Goal: Information Seeking & Learning: Learn about a topic

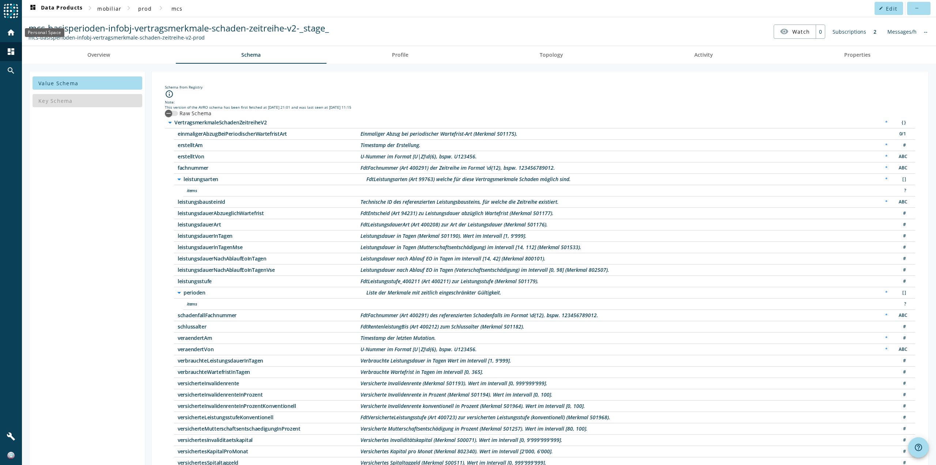
click at [10, 26] on div "home" at bounding box center [10, 32] width 19 height 19
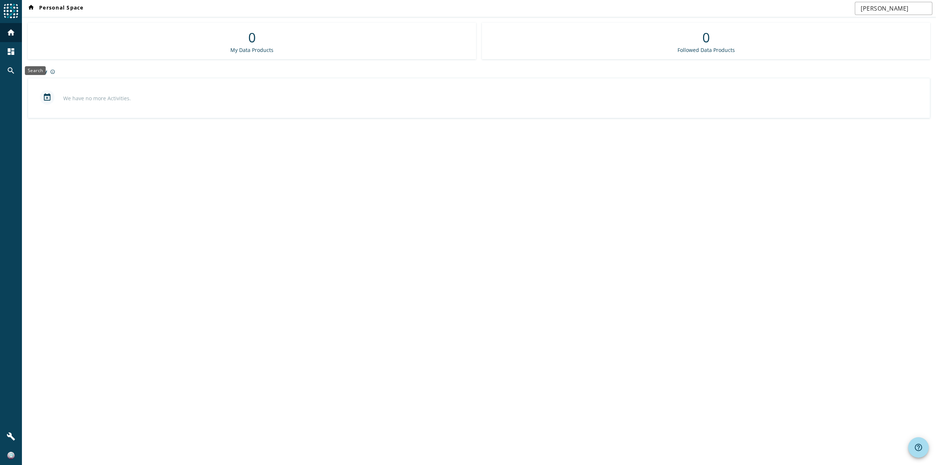
click at [5, 68] on div "search" at bounding box center [10, 70] width 19 height 19
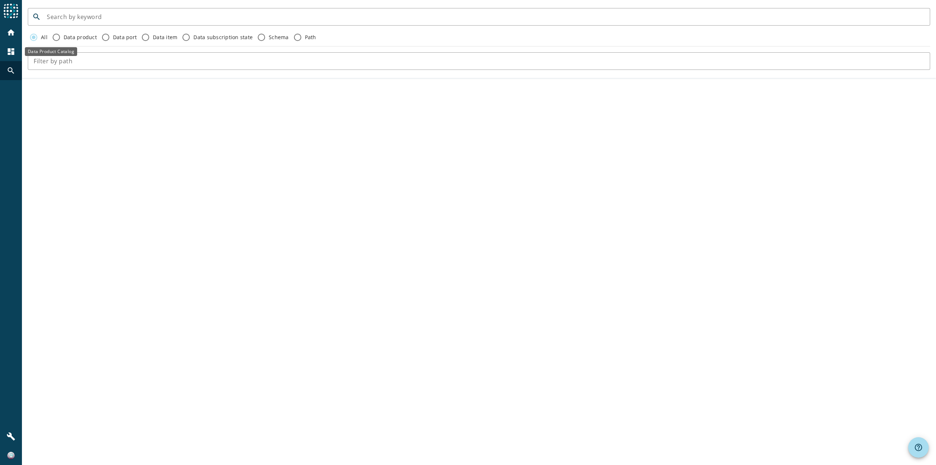
click at [8, 56] on div "dashboard" at bounding box center [10, 51] width 19 height 19
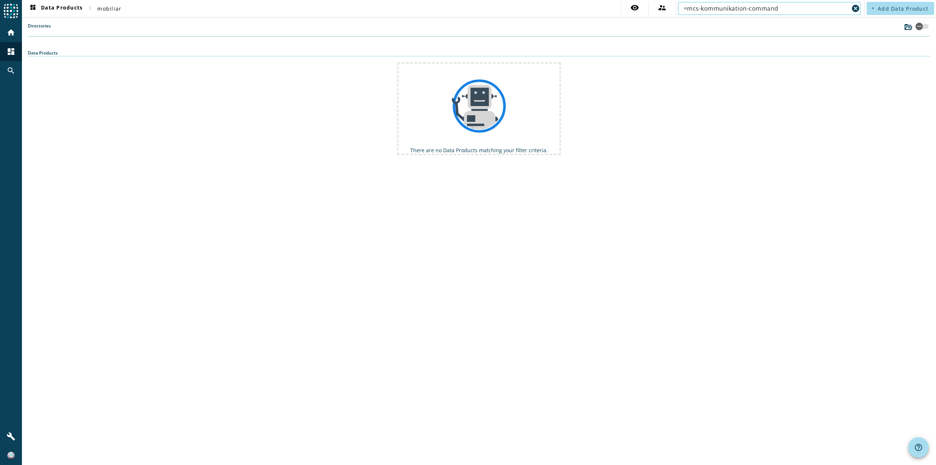
click at [686, 7] on input "=mcs-kommunikation-command" at bounding box center [766, 8] width 165 height 9
click at [690, 9] on input "=mcs-kommunikation-command" at bounding box center [766, 8] width 165 height 9
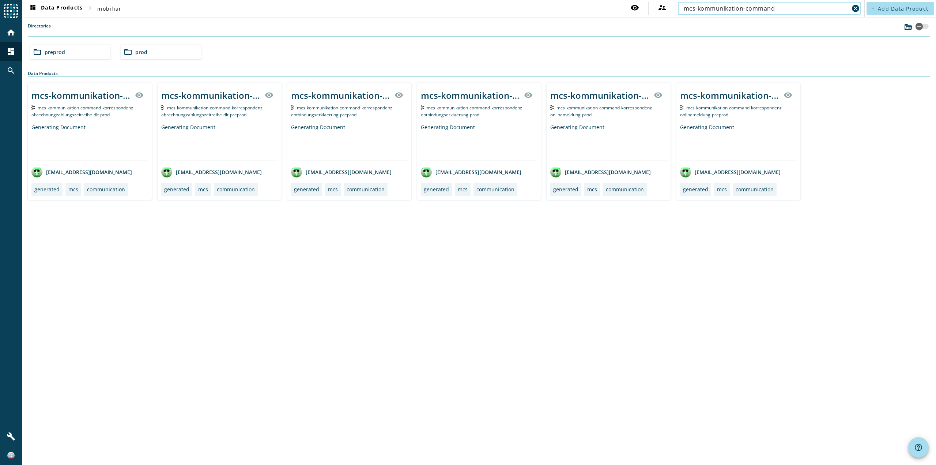
type input "mcs-kommunikation-command"
click at [338, 110] on span "mcs-kommunikation-command-korrespondenz-entbindungserklaerung-preprod" at bounding box center [342, 111] width 103 height 13
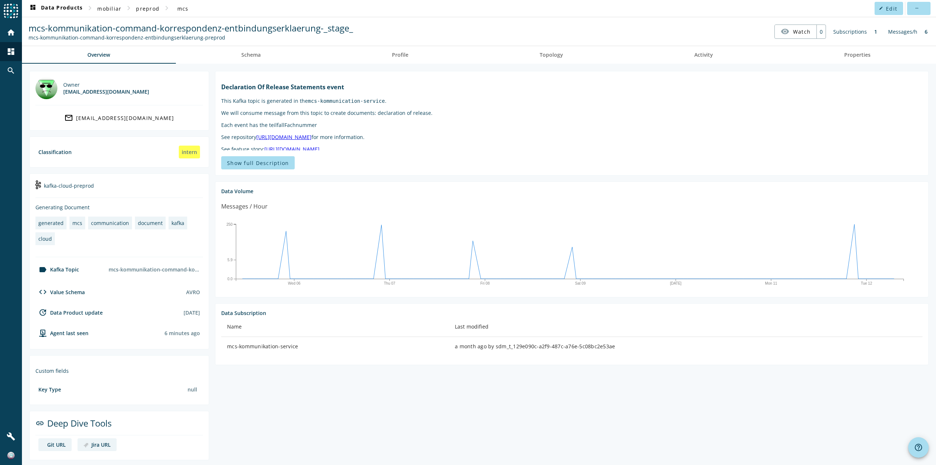
scroll to position [3, 0]
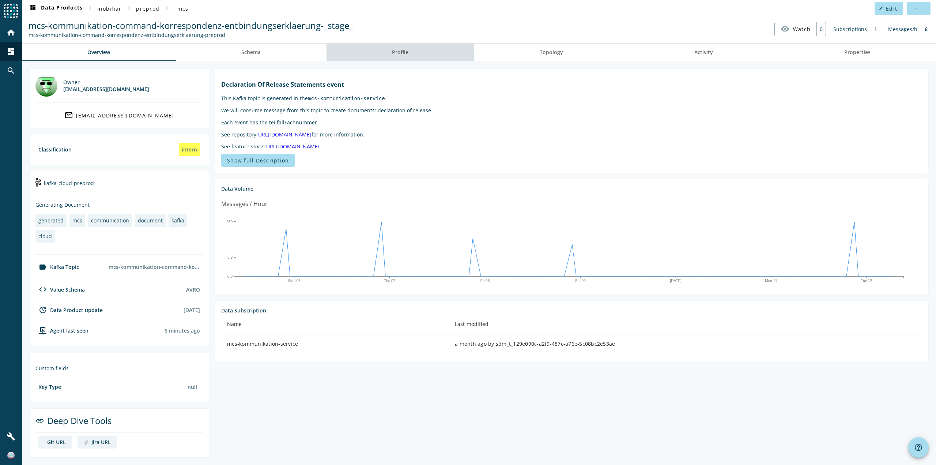
click at [409, 56] on link "Profile" at bounding box center [400, 53] width 148 height 18
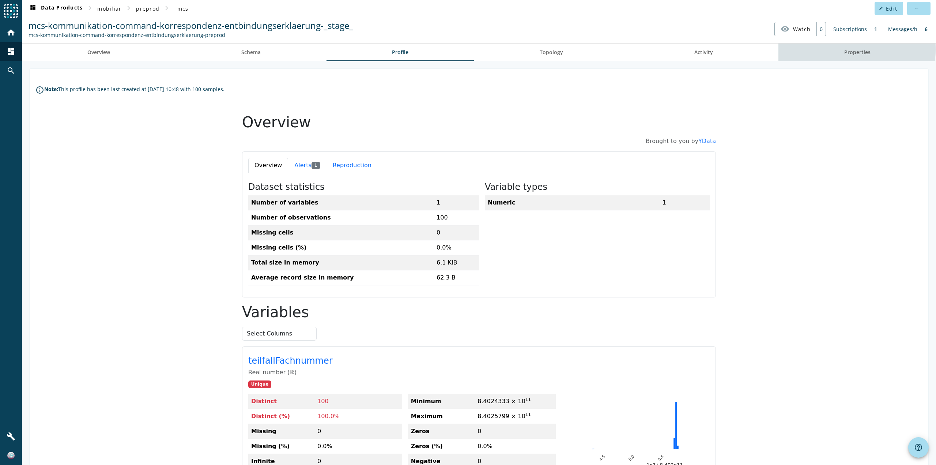
click at [829, 49] on link "Properties" at bounding box center [857, 53] width 158 height 18
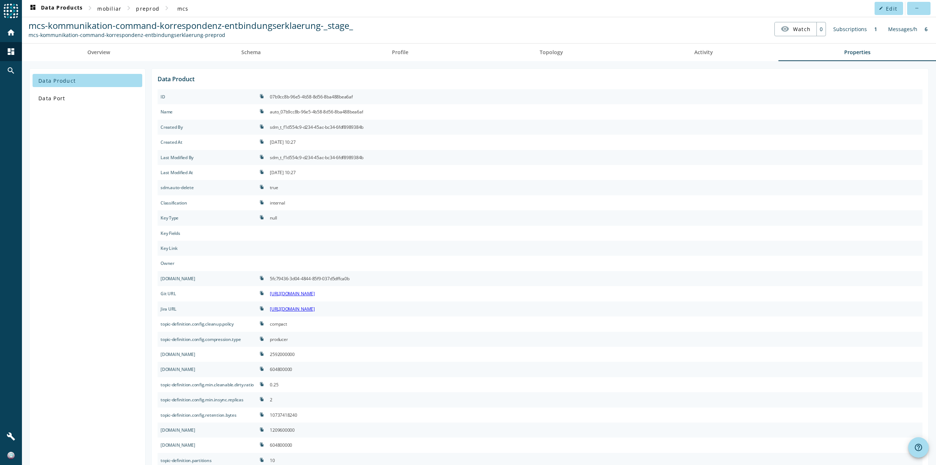
click at [267, 35] on div "mcs-kommunikation-command-korrespondenz-entbindungserklaerung-preprod" at bounding box center [191, 34] width 325 height 7
click at [259, 42] on spd-actions-toolbar "mcs-kommunikation-command-korrespondenz-entbindungserklaerung-_stage_ mcs-kommu…" at bounding box center [479, 29] width 914 height 29
click at [255, 50] on span "Schema" at bounding box center [250, 52] width 19 height 5
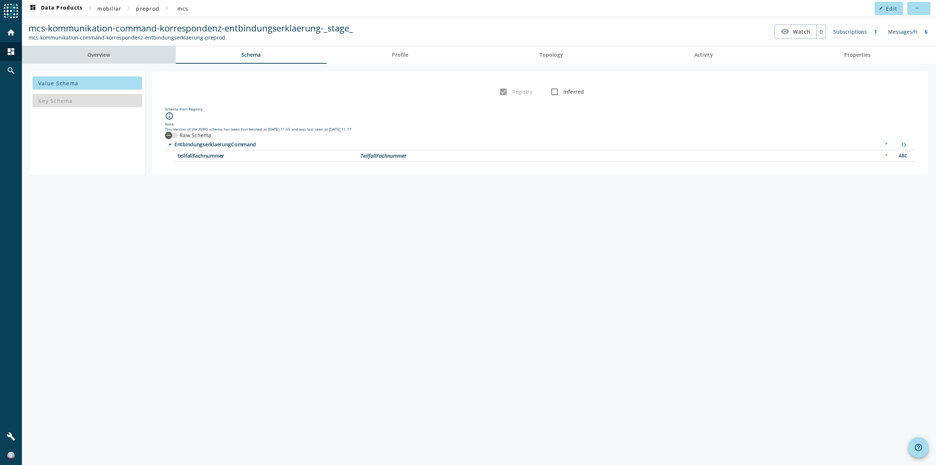
click at [103, 54] on span "Overview" at bounding box center [98, 54] width 23 height 5
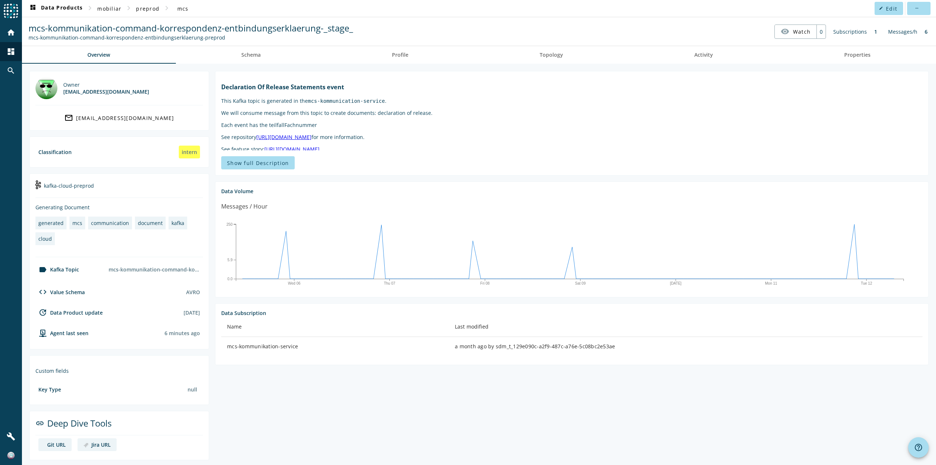
scroll to position [3, 0]
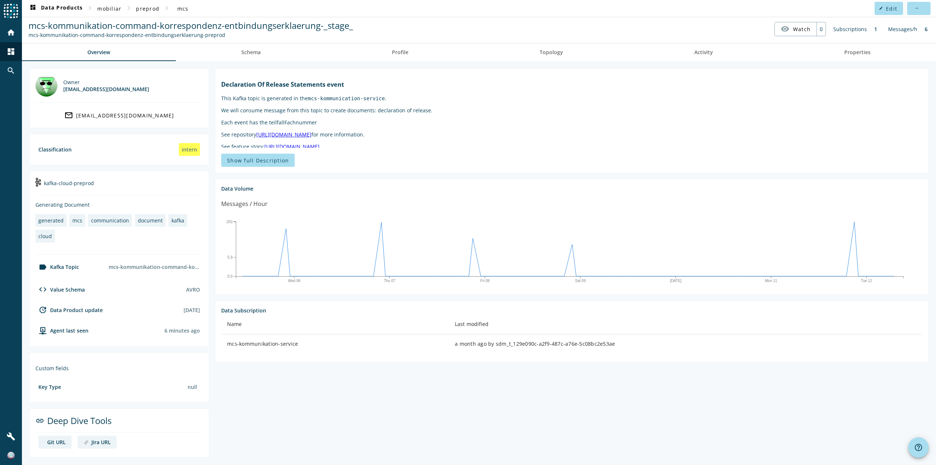
click at [61, 443] on div "Git URL" at bounding box center [56, 441] width 19 height 7
click at [83, 445] on img at bounding box center [85, 442] width 5 height 5
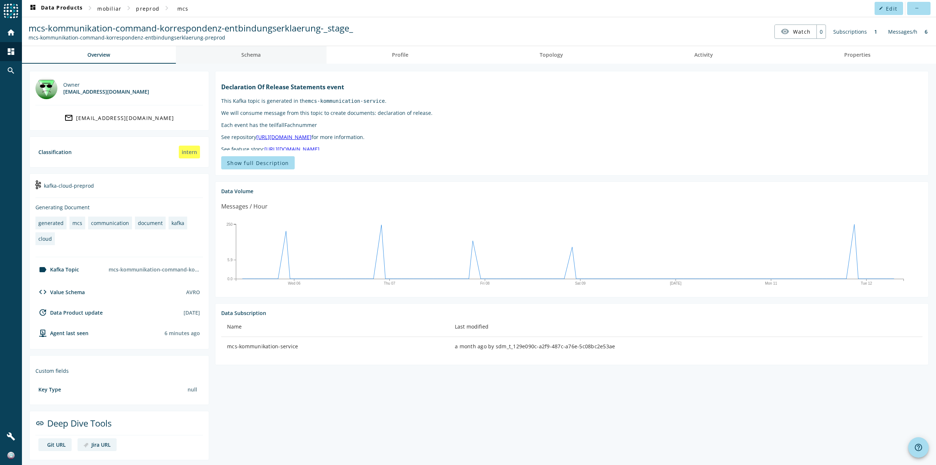
click at [269, 58] on link "Schema" at bounding box center [251, 55] width 151 height 18
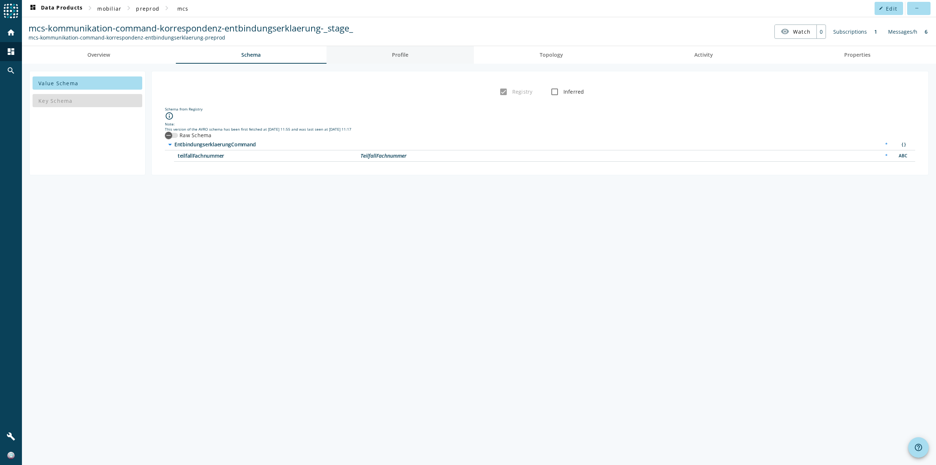
click at [370, 56] on link "Profile" at bounding box center [400, 55] width 148 height 18
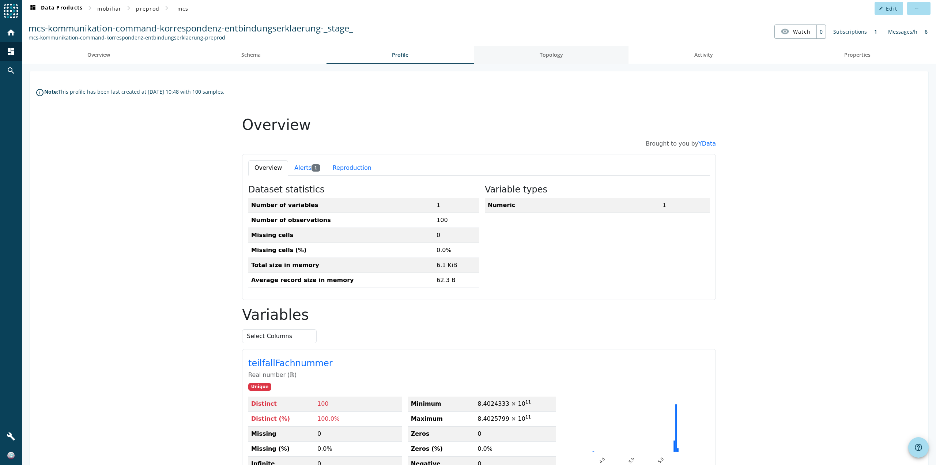
click at [551, 60] on span "Topology" at bounding box center [551, 55] width 23 height 18
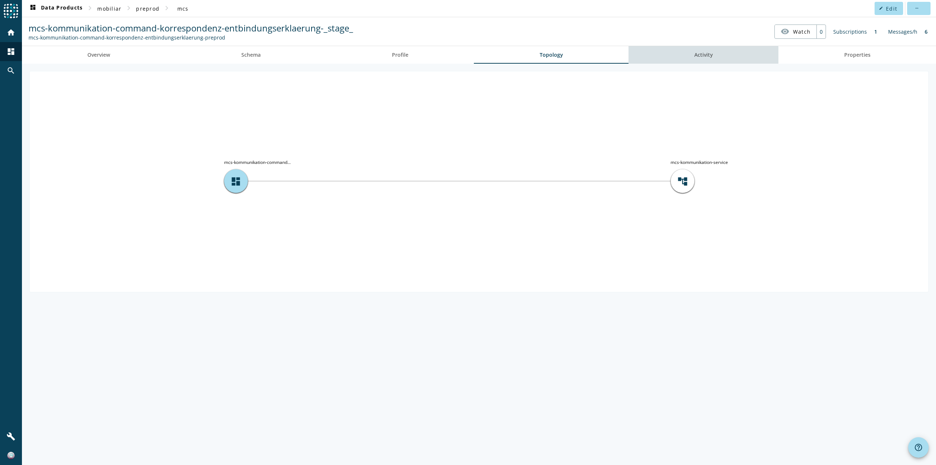
click at [653, 61] on link "Activity" at bounding box center [703, 55] width 150 height 18
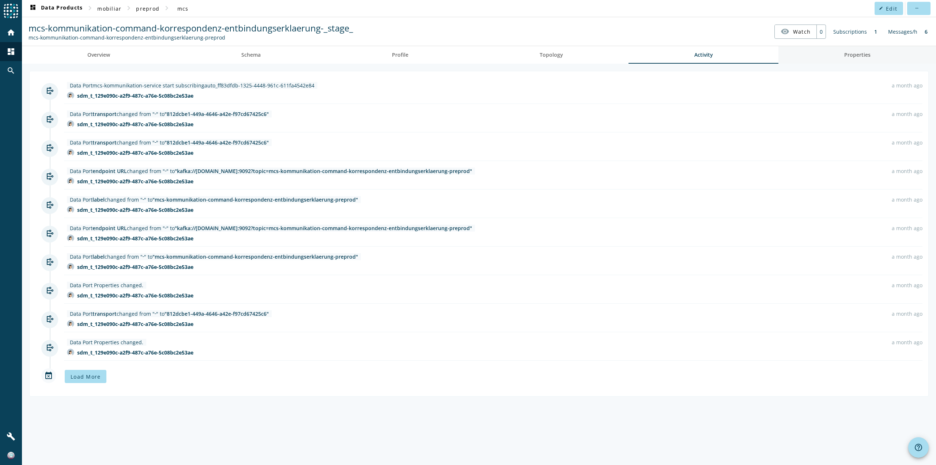
click at [832, 61] on link "Properties" at bounding box center [857, 55] width 158 height 18
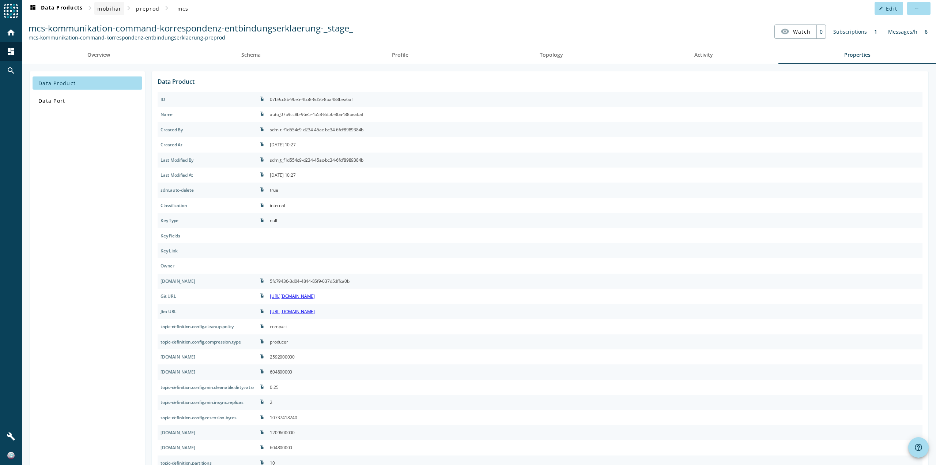
click at [112, 8] on span "mobiliar" at bounding box center [109, 8] width 24 height 7
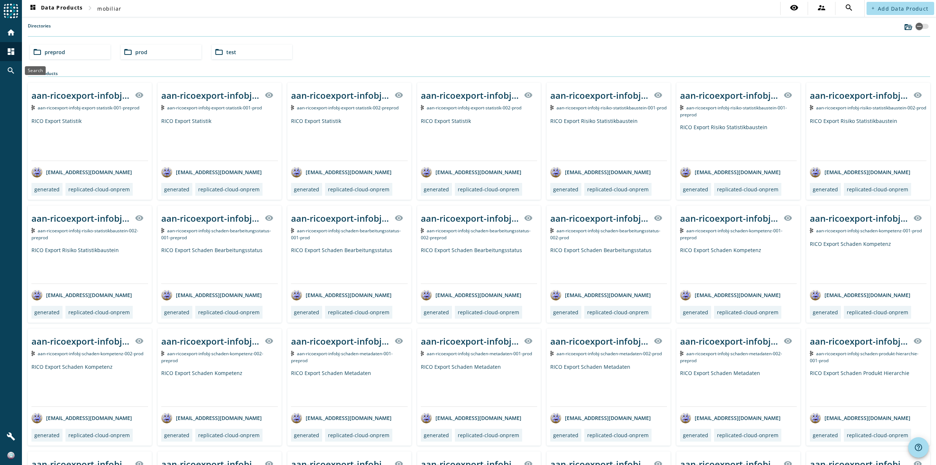
click at [14, 70] on mat-icon "search" at bounding box center [11, 70] width 9 height 9
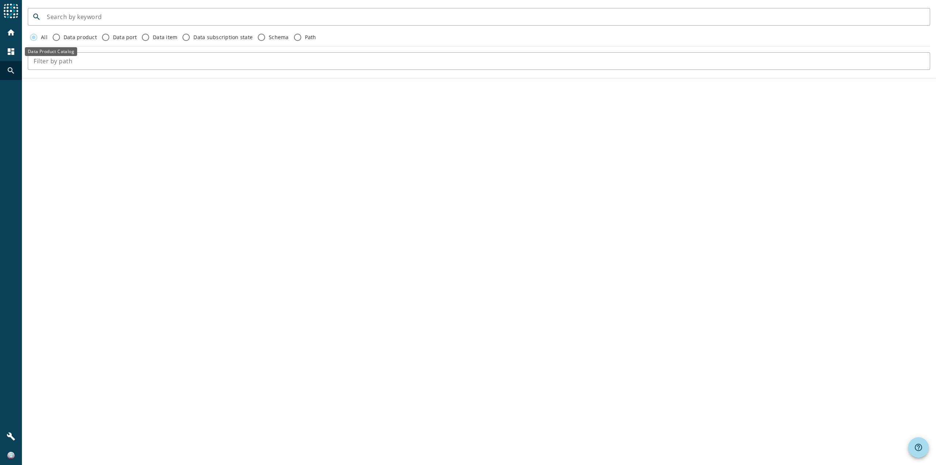
click at [14, 56] on div "dashboard" at bounding box center [10, 51] width 19 height 19
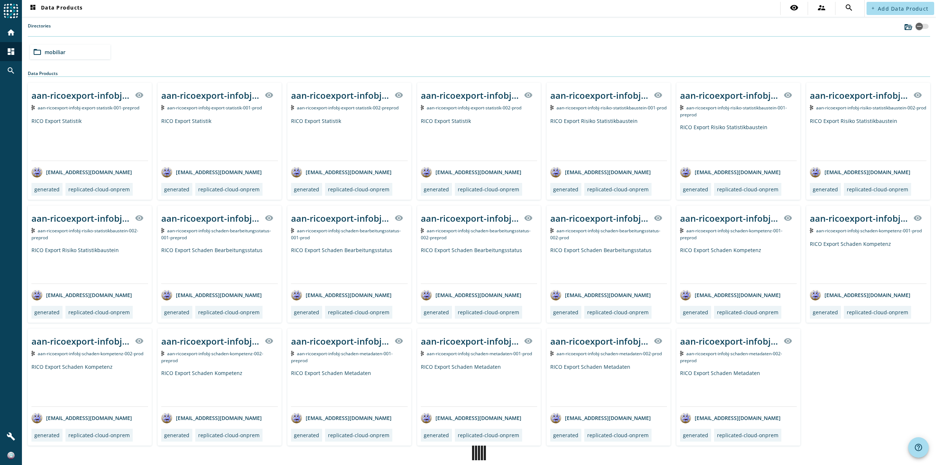
click at [61, 54] on span "mobiliar" at bounding box center [55, 52] width 21 height 7
click at [226, 56] on div "folder_open test" at bounding box center [252, 52] width 80 height 15
